Goal: Answer question/provide support

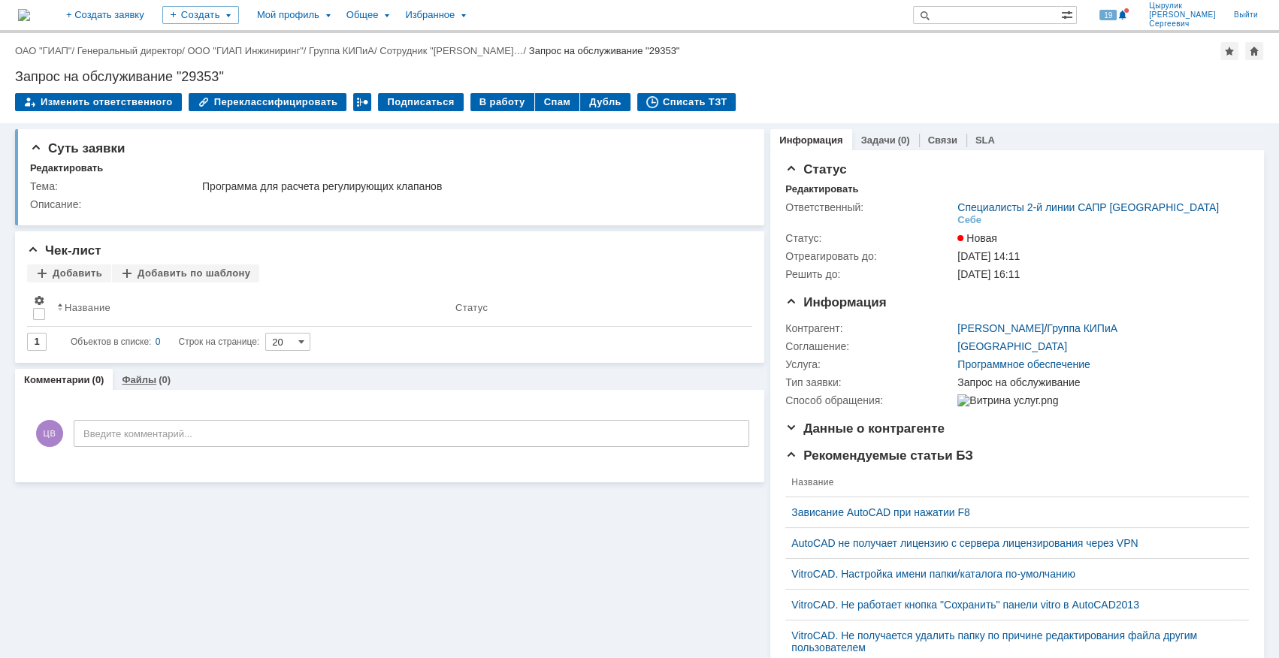
click at [163, 378] on div "(0)" at bounding box center [165, 379] width 12 height 11
click at [75, 380] on link "Комментарии" at bounding box center [57, 379] width 66 height 11
